Goal: Task Accomplishment & Management: Use online tool/utility

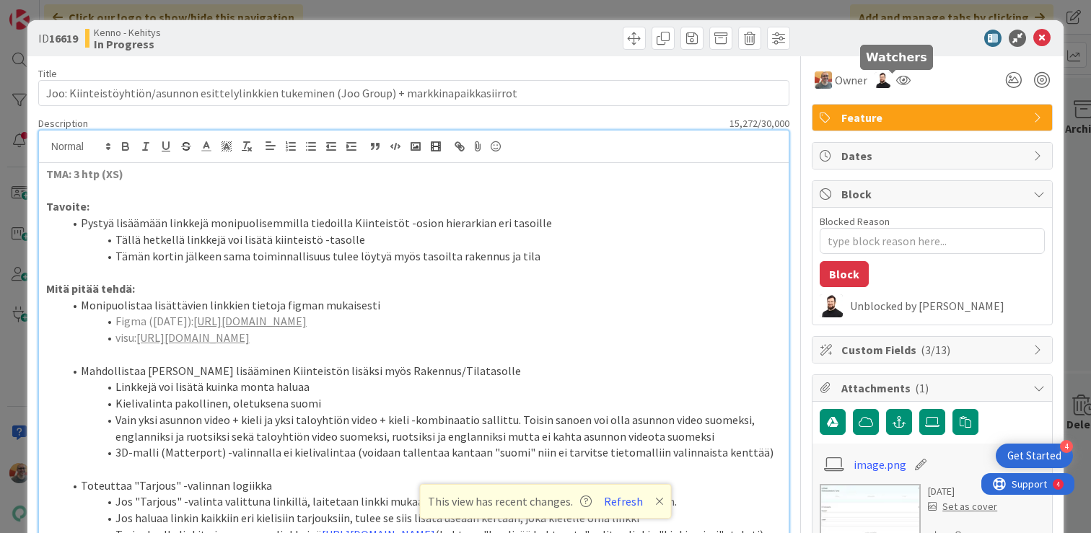
scroll to position [188, 0]
click at [1033, 38] on icon at bounding box center [1041, 38] width 17 height 17
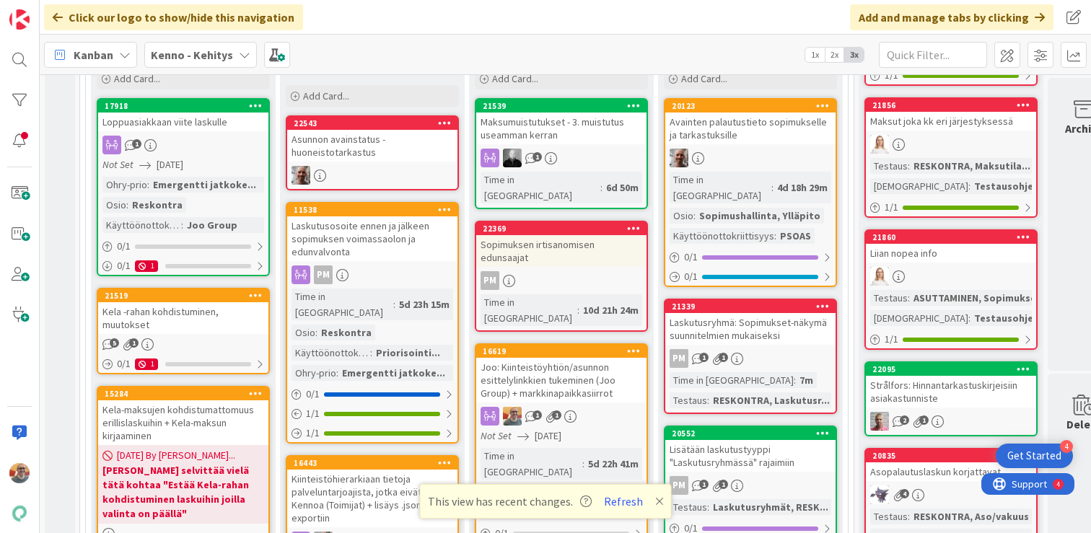
click at [552, 358] on div "Joo: Kiinteistöyhtiön/asunnon esittelylinkkien tukeminen (Joo Group) + markkina…" at bounding box center [561, 380] width 170 height 45
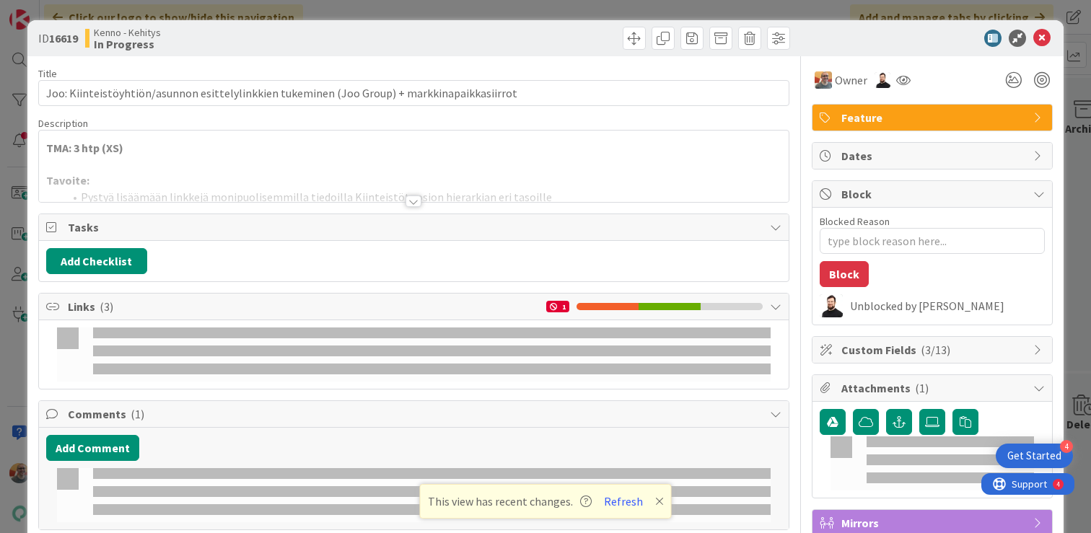
type textarea "x"
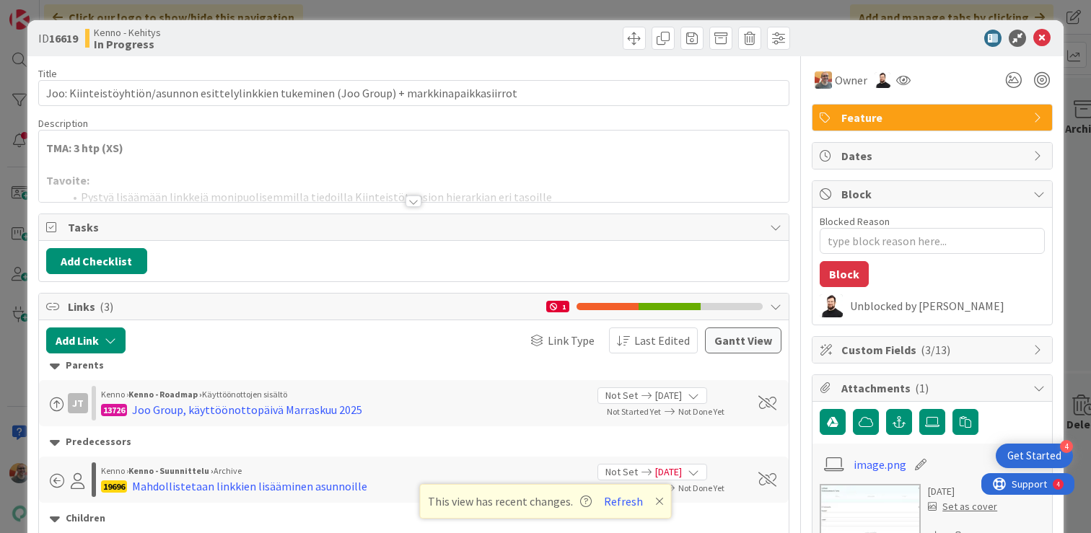
click at [294, 170] on div at bounding box center [414, 183] width 750 height 37
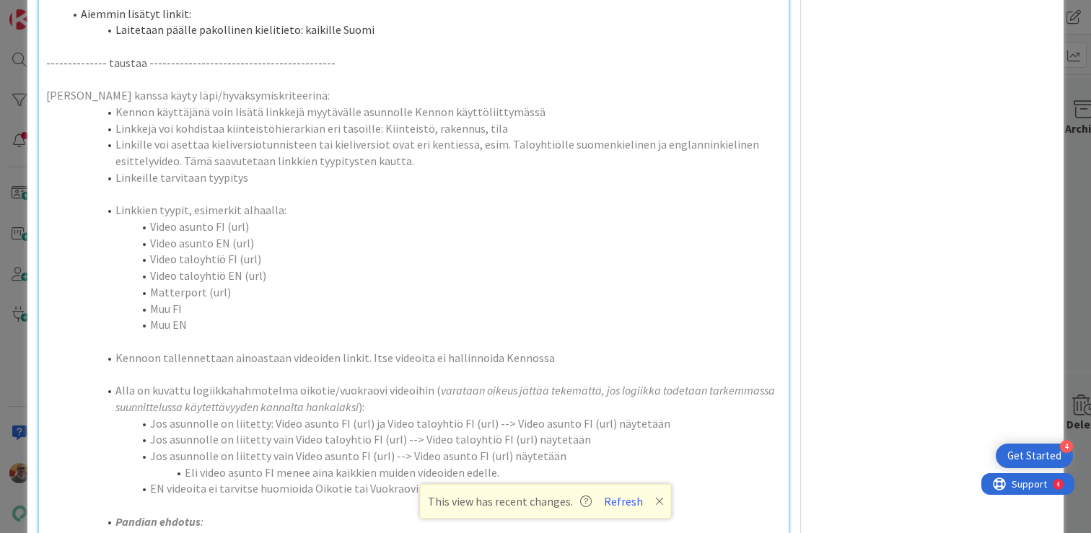
scroll to position [719, 0]
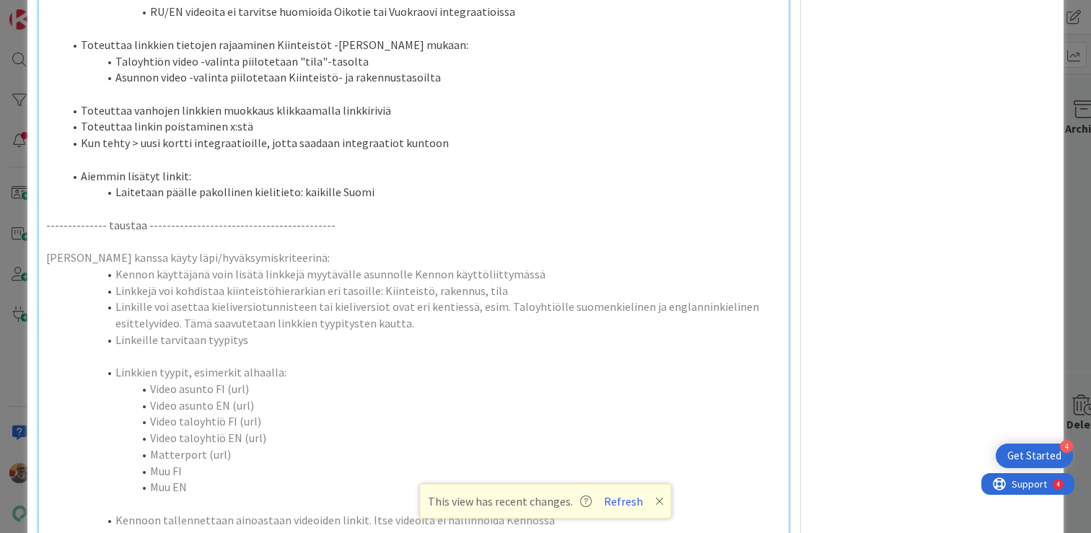
click at [431, 201] on li "Laitetaan päälle pakollinen kielitieto: kaikille Suomi" at bounding box center [423, 192] width 718 height 17
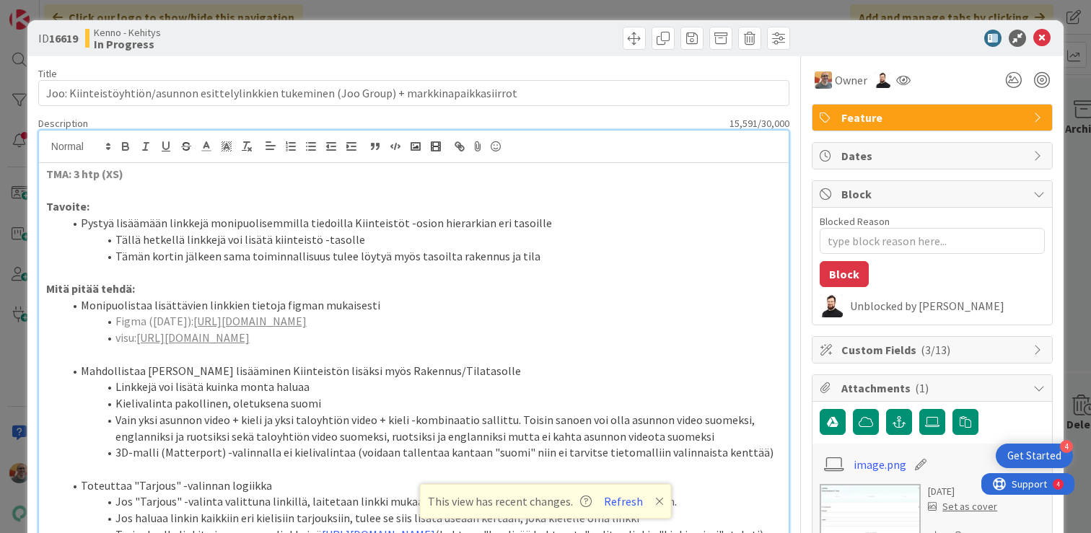
scroll to position [140, 0]
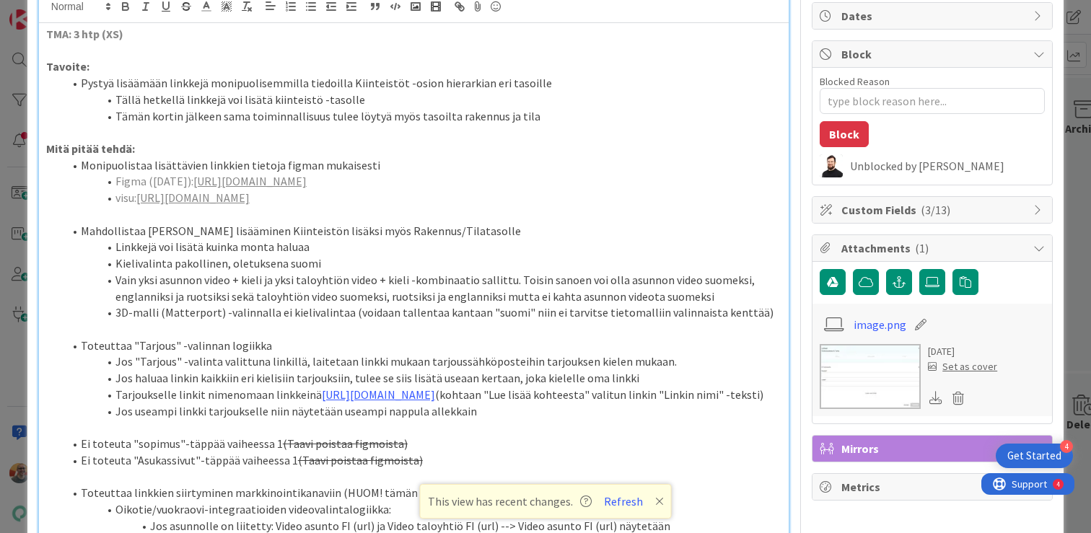
type textarea "x"
